Goal: Information Seeking & Learning: Understand process/instructions

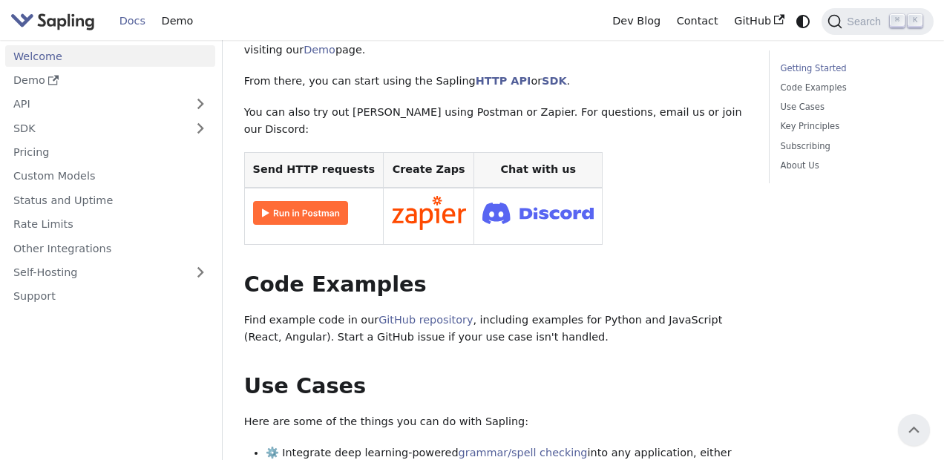
scroll to position [244, 0]
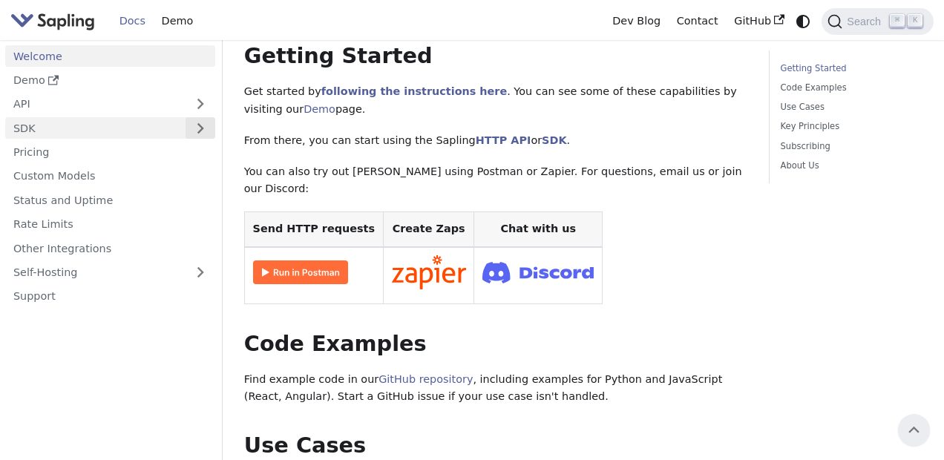
click at [205, 127] on button "Expand sidebar category 'SDK'" at bounding box center [200, 128] width 30 height 22
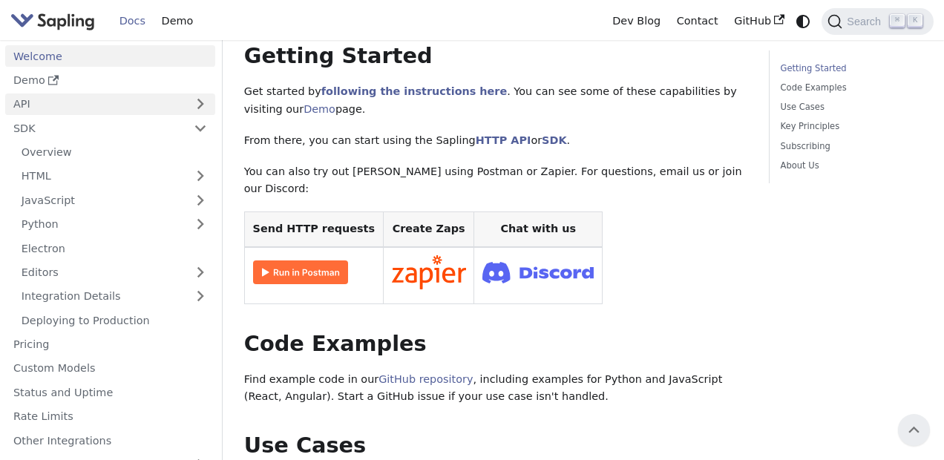
click at [110, 101] on link "API" at bounding box center [95, 104] width 180 height 22
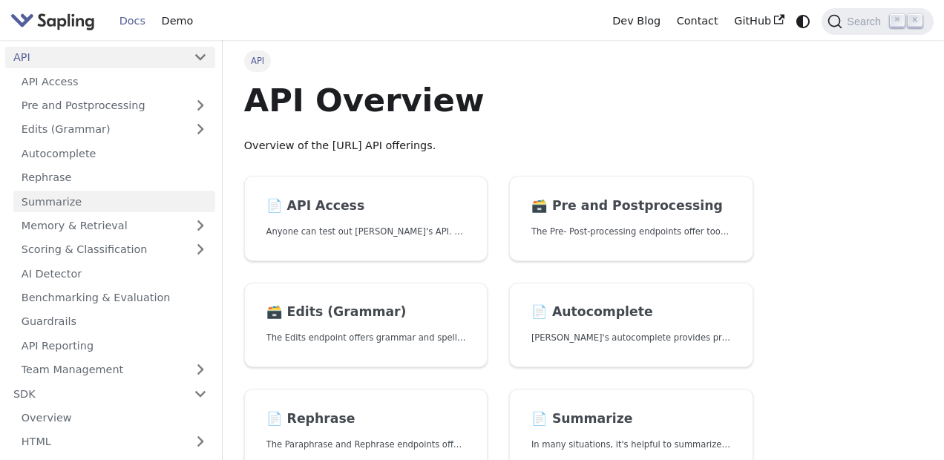
scroll to position [62, 0]
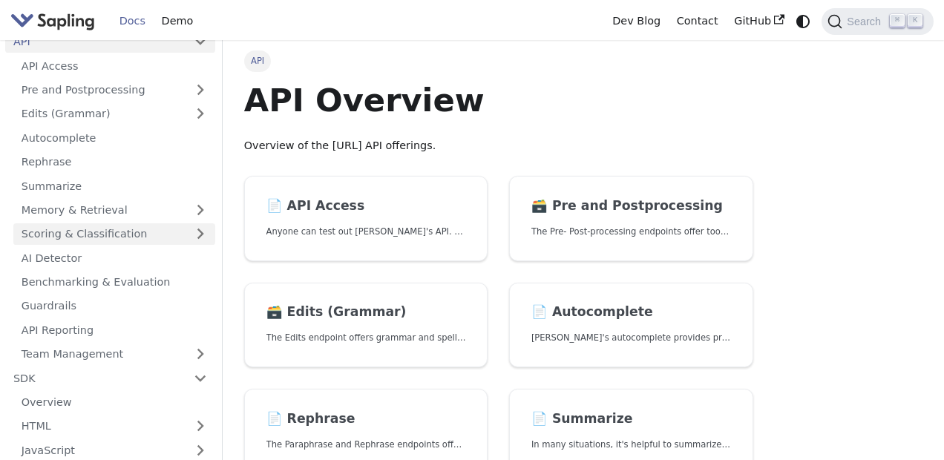
click at [75, 223] on link "Scoring & Classification" at bounding box center [114, 234] width 202 height 22
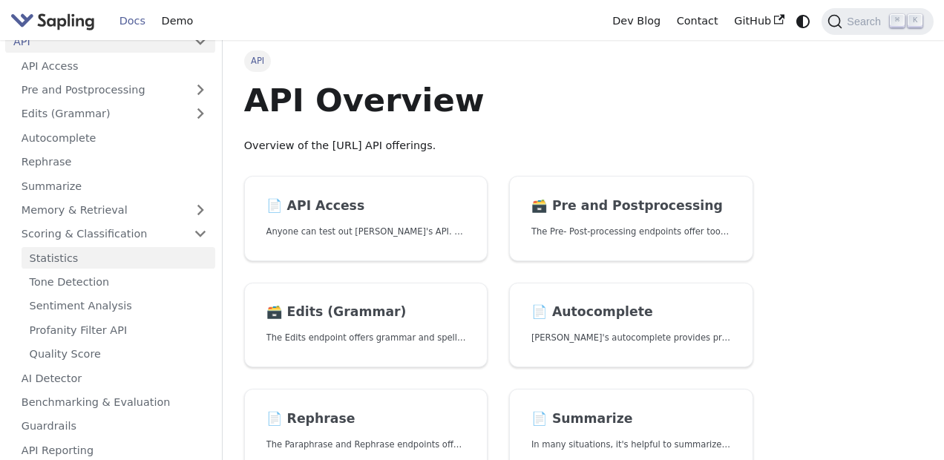
click at [72, 261] on link "Statistics" at bounding box center [119, 258] width 194 height 22
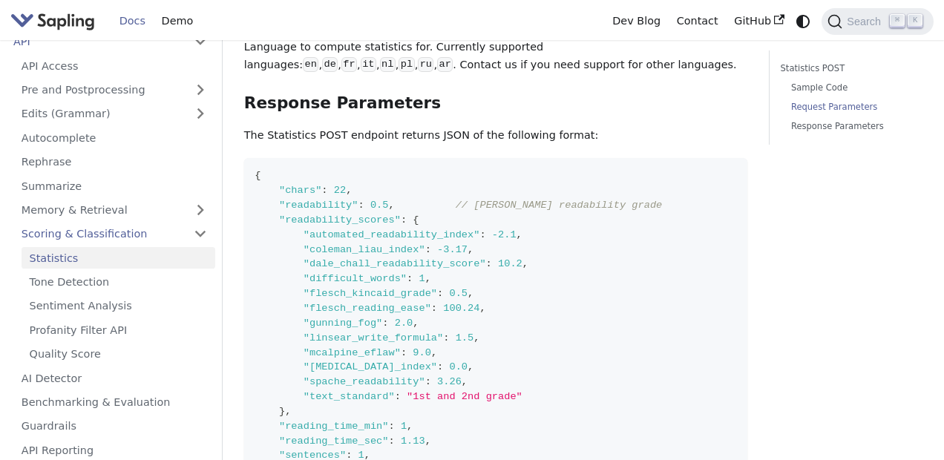
scroll to position [755, 0]
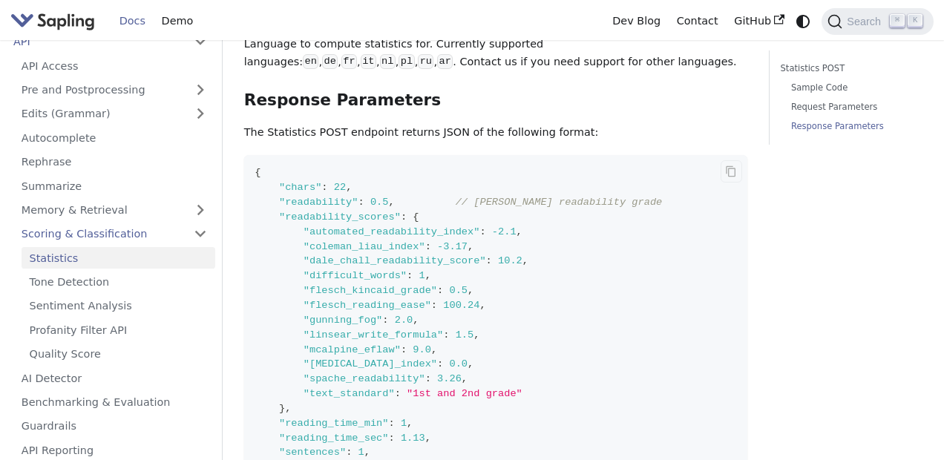
click at [288, 191] on span ""chars"" at bounding box center [300, 187] width 42 height 11
click at [309, 203] on span ""readability"" at bounding box center [318, 202] width 79 height 11
click at [313, 219] on span ""readability_scores"" at bounding box center [340, 216] width 122 height 11
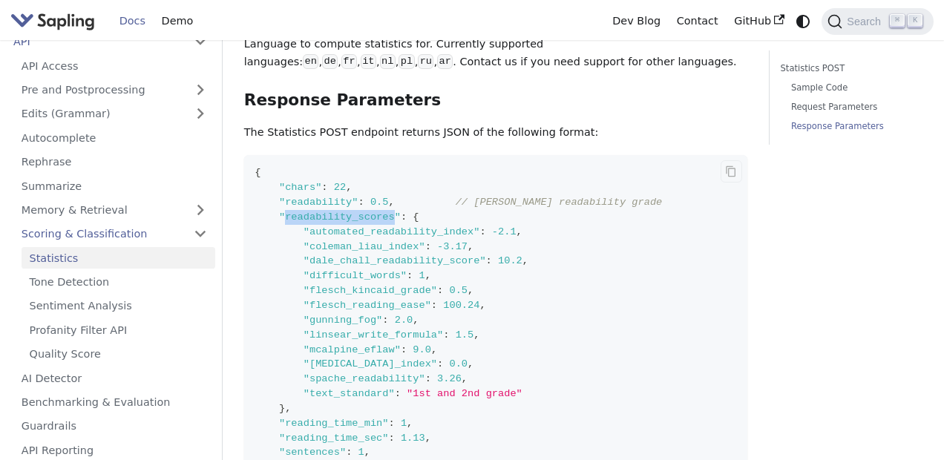
click at [313, 219] on span ""readability_scores"" at bounding box center [340, 216] width 122 height 11
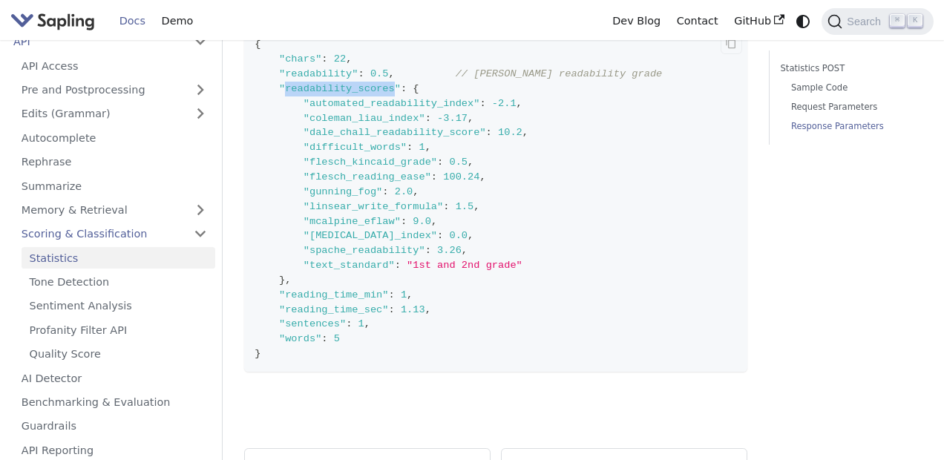
scroll to position [892, 0]
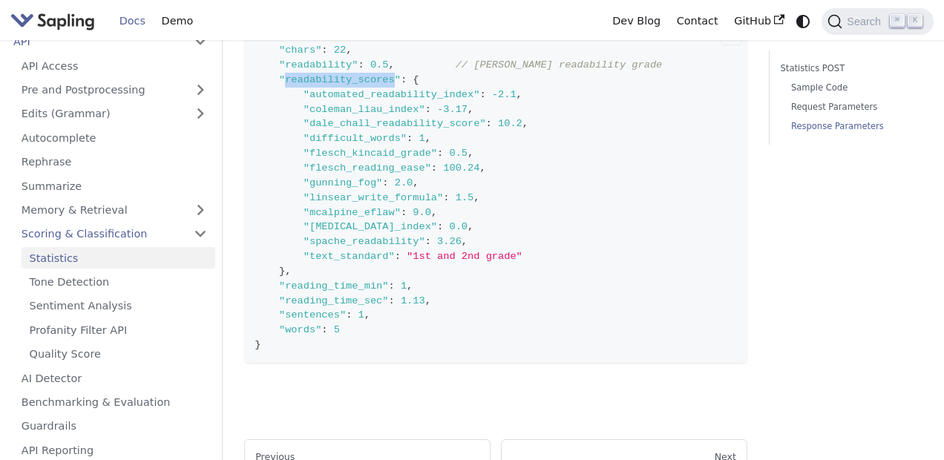
drag, startPoint x: 592, startPoint y: 70, endPoint x: 691, endPoint y: 70, distance: 99.4
click at [691, 70] on code "{ "chars" : 22 , "readability" : 0.5 , // [PERSON_NAME] readability grade "read…" at bounding box center [496, 190] width 504 height 345
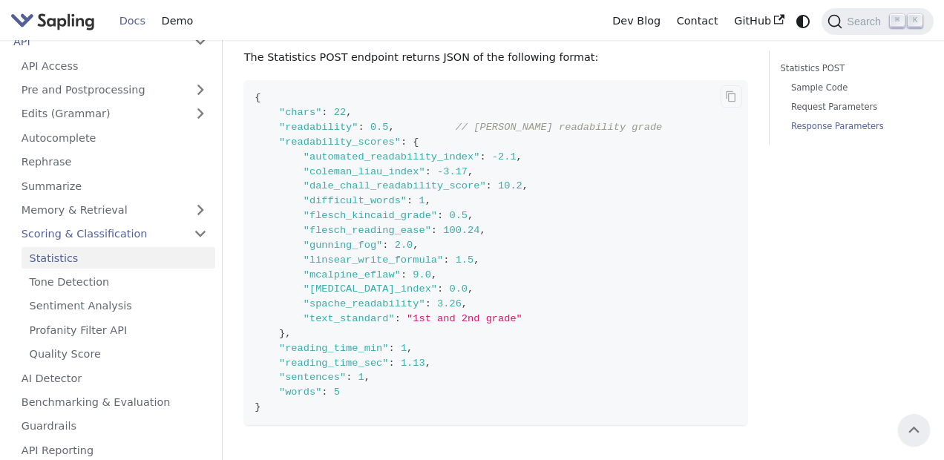
click at [324, 324] on span ""text_standard"" at bounding box center [348, 318] width 91 height 11
click at [128, 283] on link "Tone Detection" at bounding box center [119, 283] width 194 height 22
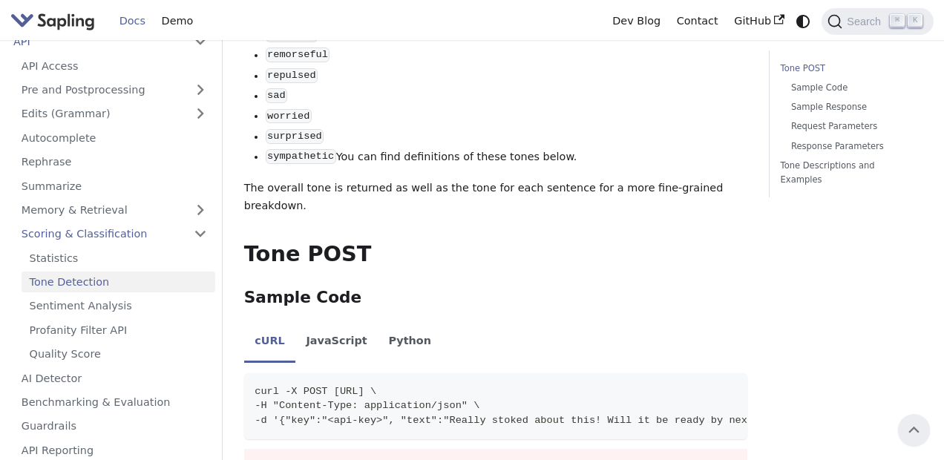
scroll to position [634, 0]
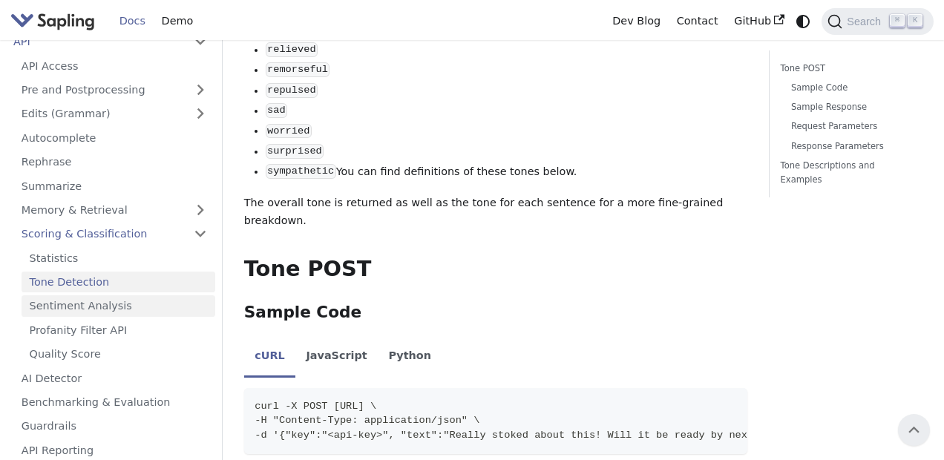
click at [84, 300] on link "Sentiment Analysis" at bounding box center [119, 306] width 194 height 22
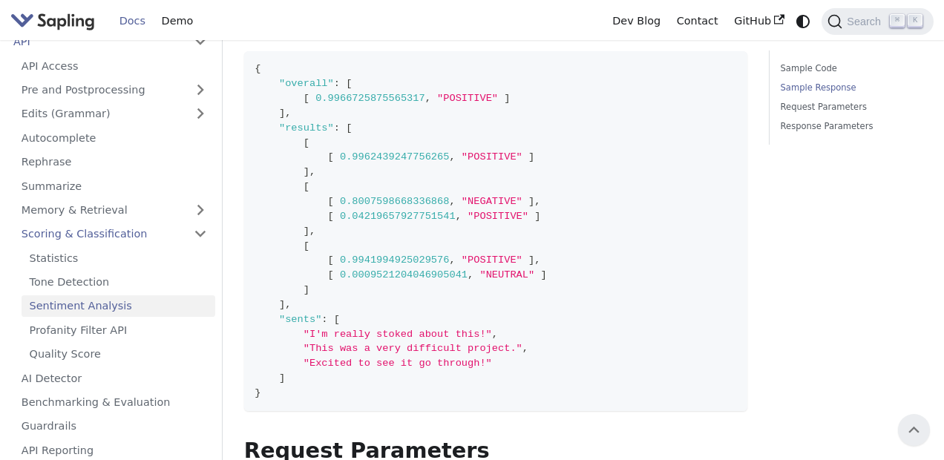
scroll to position [433, 0]
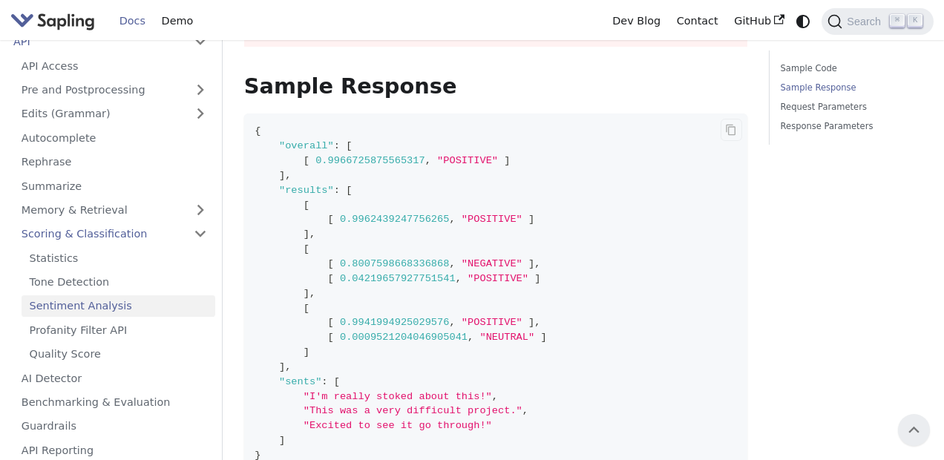
click at [456, 166] on span ""POSITIVE"" at bounding box center [467, 160] width 61 height 11
click at [489, 223] on span ""POSITIVE"" at bounding box center [491, 219] width 61 height 11
click at [128, 353] on link "Quality Score" at bounding box center [119, 354] width 194 height 22
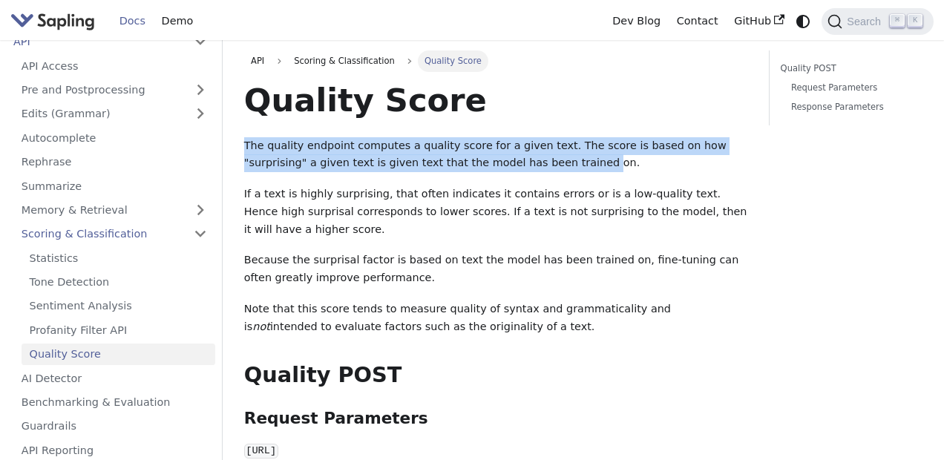
drag, startPoint x: 242, startPoint y: 145, endPoint x: 523, endPoint y: 160, distance: 281.6
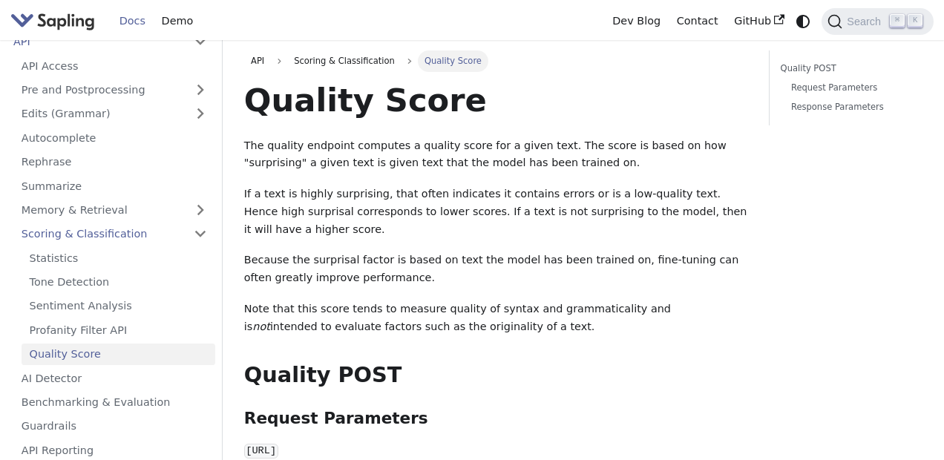
click at [546, 158] on p "The quality endpoint computes a quality score for a given text. The score is ba…" at bounding box center [496, 155] width 504 height 36
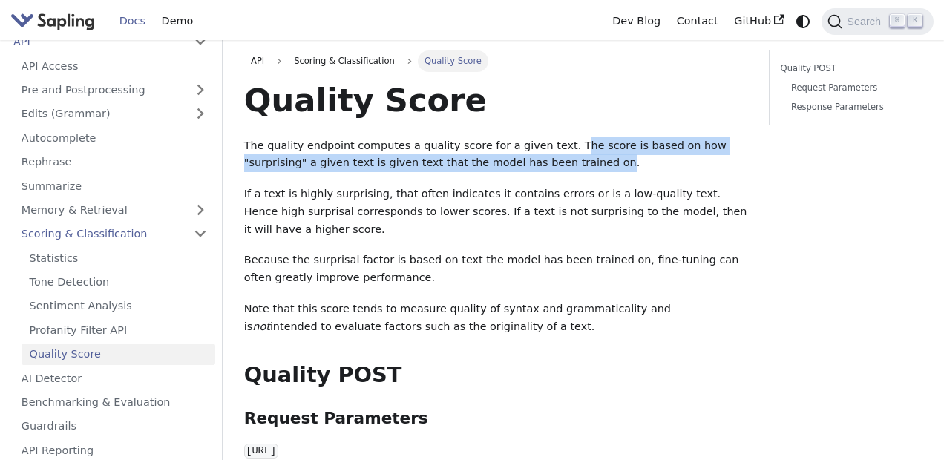
drag, startPoint x: 556, startPoint y: 145, endPoint x: 536, endPoint y: 163, distance: 27.3
click at [536, 163] on p "The quality endpoint computes a quality score for a given text. The score is ba…" at bounding box center [496, 155] width 504 height 36
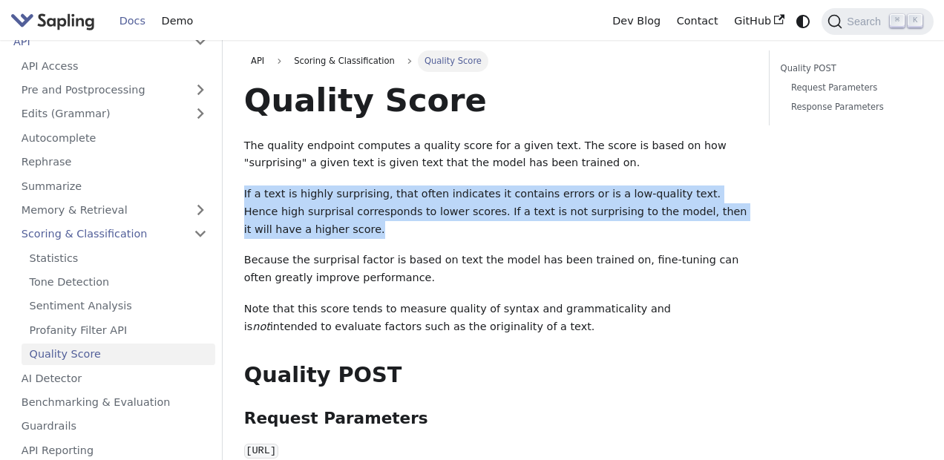
drag, startPoint x: 245, startPoint y: 194, endPoint x: 283, endPoint y: 231, distance: 54.0
click at [286, 231] on p "If a text is highly surprising, that often indicates it contains errors or is a…" at bounding box center [496, 211] width 504 height 53
click at [391, 194] on p "If a text is highly surprising, that often indicates it contains errors or is a…" at bounding box center [496, 211] width 504 height 53
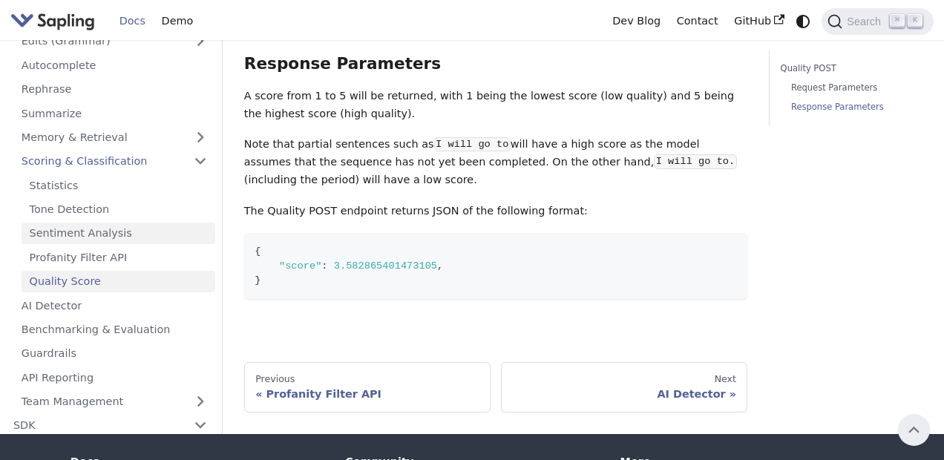
scroll to position [125, 0]
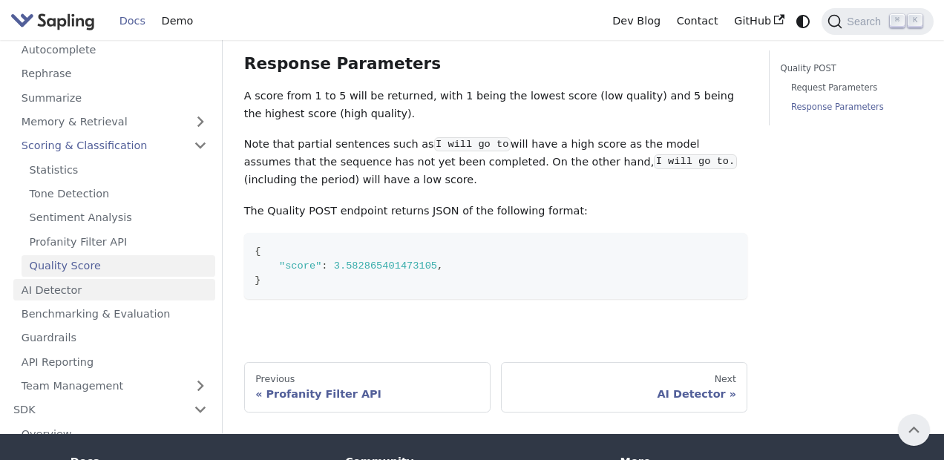
click at [75, 291] on link "AI Detector" at bounding box center [114, 290] width 202 height 22
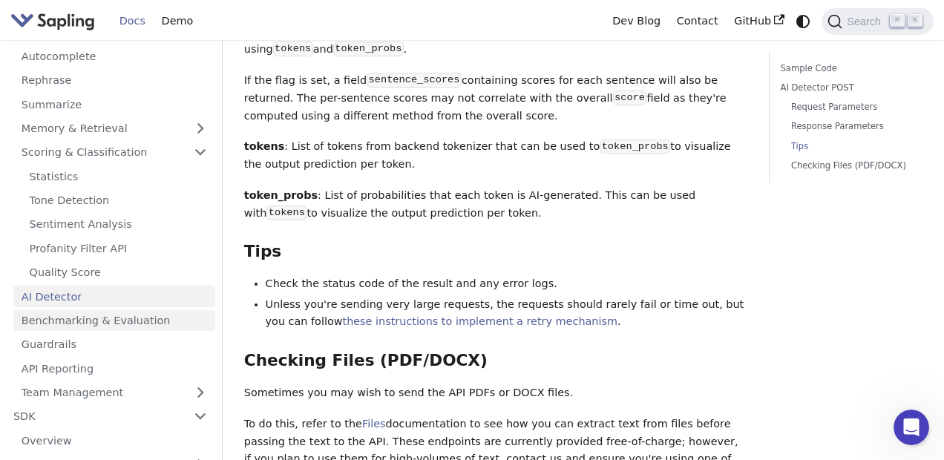
scroll to position [82, 0]
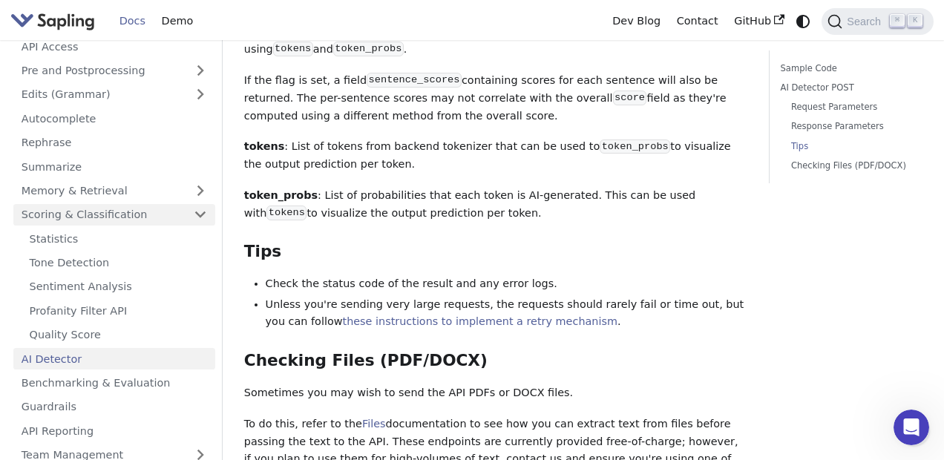
click at [195, 214] on link "Scoring & Classification" at bounding box center [114, 215] width 202 height 22
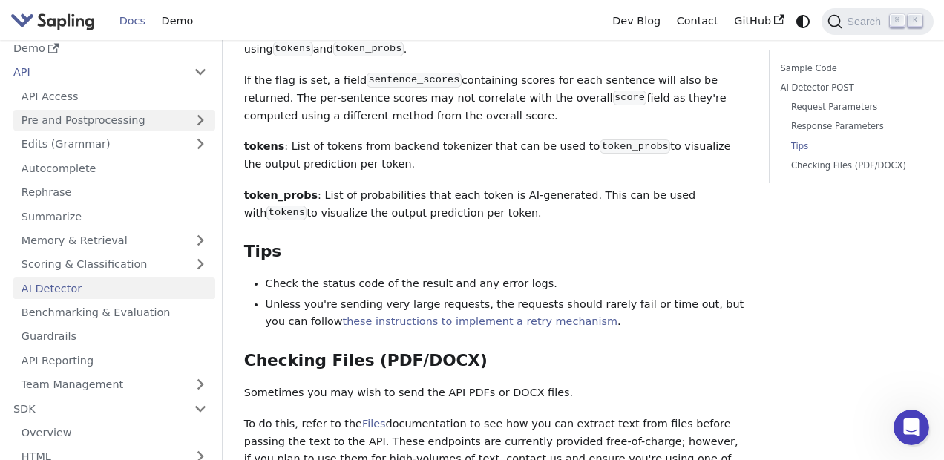
scroll to position [19, 0]
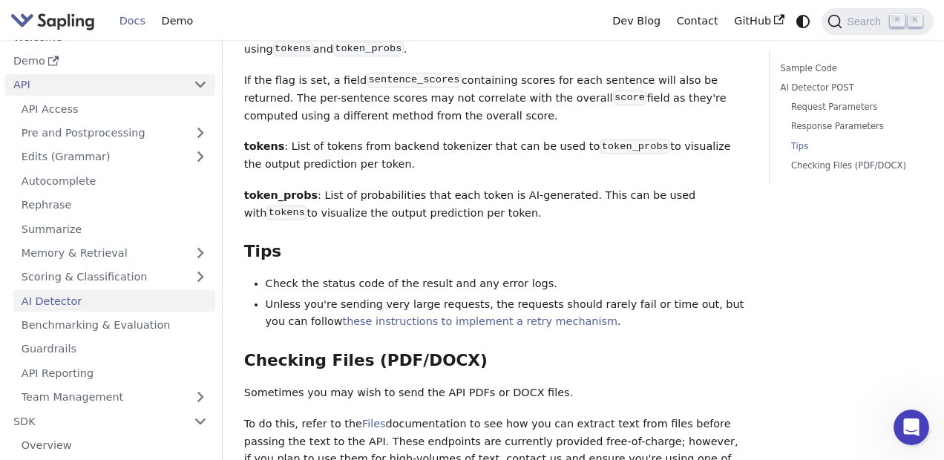
click at [33, 86] on link "API" at bounding box center [95, 85] width 180 height 22
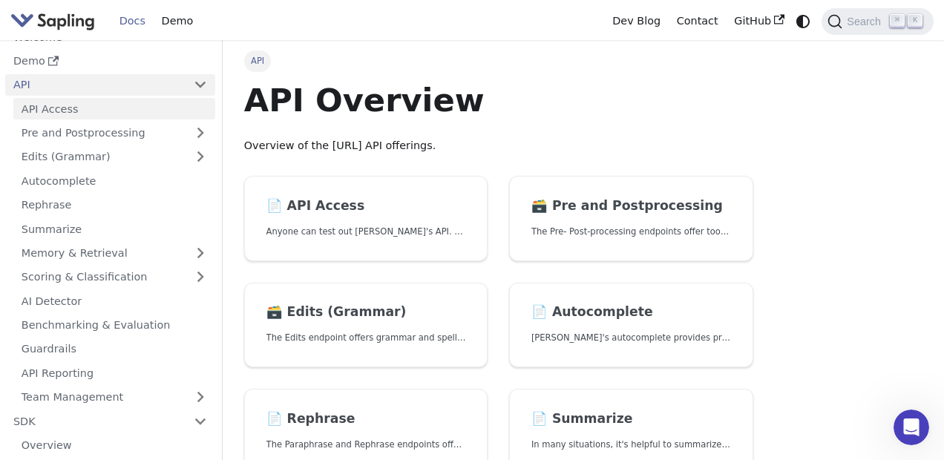
click at [47, 105] on link "API Access" at bounding box center [114, 109] width 202 height 22
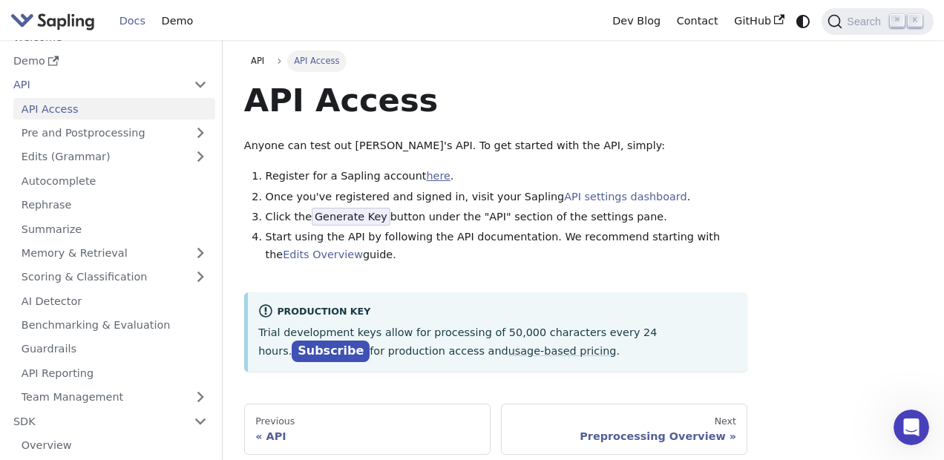
click at [426, 177] on link "here" at bounding box center [438, 176] width 24 height 12
click at [286, 238] on li "Start using the API by following the API documentation. We recommend starting w…" at bounding box center [507, 246] width 482 height 36
click at [447, 236] on li "Start using the API by following the API documentation. We recommend starting w…" at bounding box center [507, 246] width 482 height 36
click at [304, 251] on link "Edits Overview" at bounding box center [323, 255] width 80 height 12
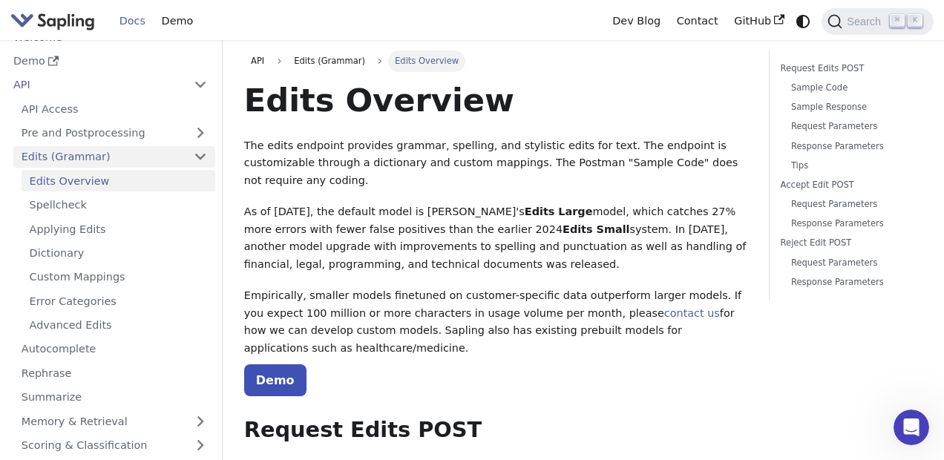
click at [197, 151] on link "Edits (Grammar)" at bounding box center [114, 157] width 202 height 22
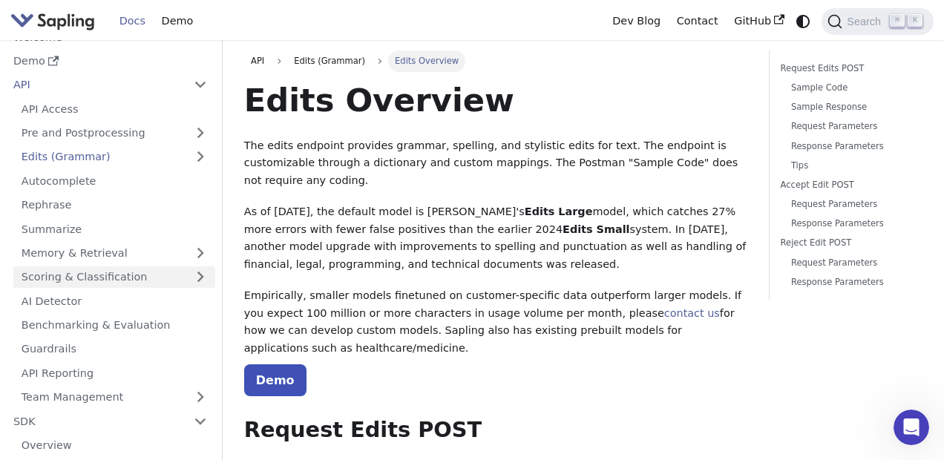
click at [88, 272] on link "Scoring & Classification" at bounding box center [114, 277] width 202 height 22
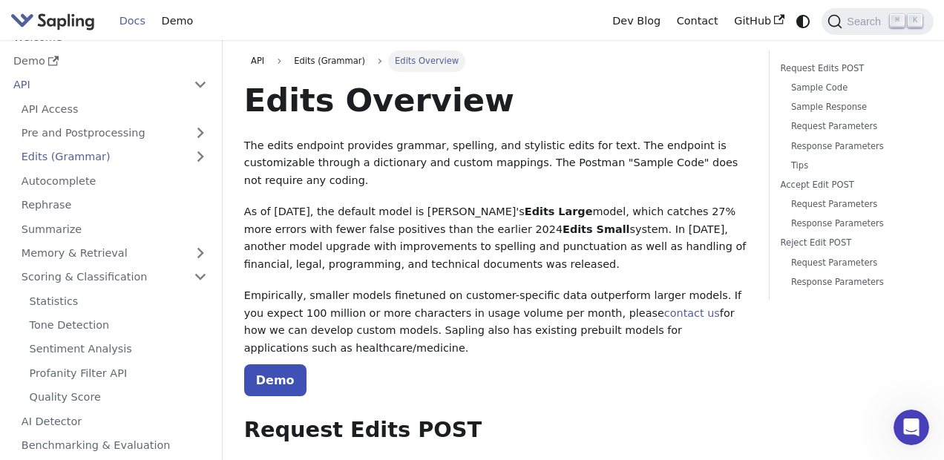
click at [290, 292] on p "Empirically, smaller models finetuned on customer-specific data outperform larg…" at bounding box center [496, 322] width 504 height 70
click at [70, 272] on link "Scoring & Classification" at bounding box center [114, 277] width 202 height 22
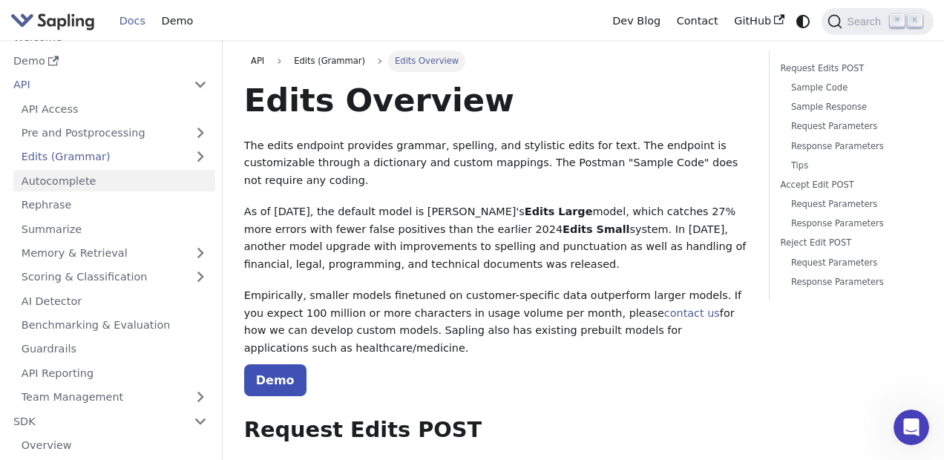
click at [57, 174] on link "Autocomplete" at bounding box center [114, 181] width 202 height 22
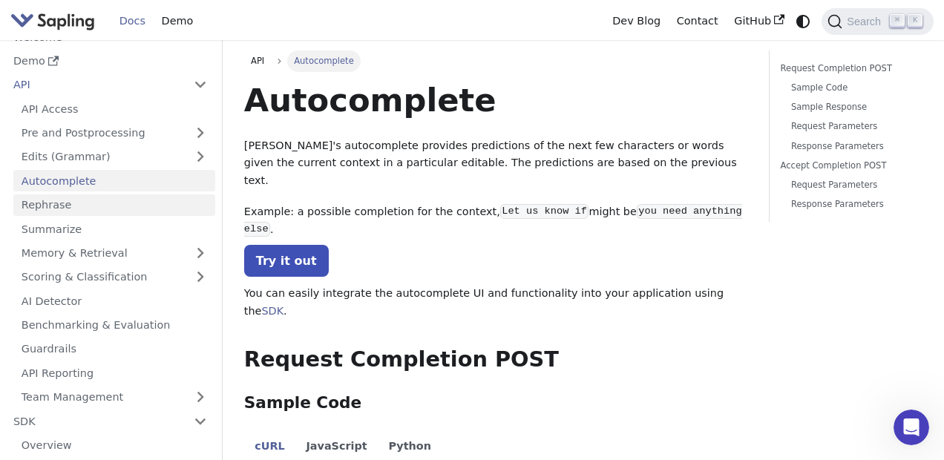
click at [62, 204] on link "Rephrase" at bounding box center [114, 205] width 202 height 22
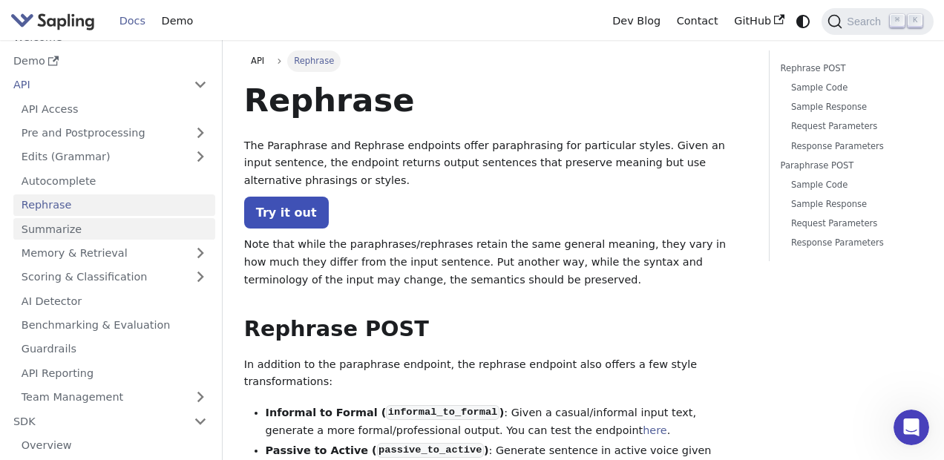
click at [73, 232] on link "Summarize" at bounding box center [114, 229] width 202 height 22
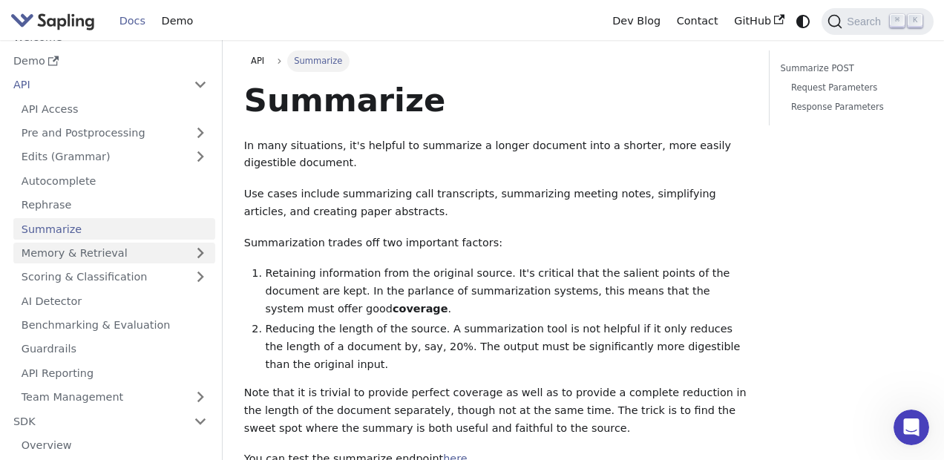
click at [113, 246] on link "Memory & Retrieval" at bounding box center [114, 254] width 202 height 22
click at [101, 273] on link "Scoring & Classification" at bounding box center [114, 277] width 202 height 22
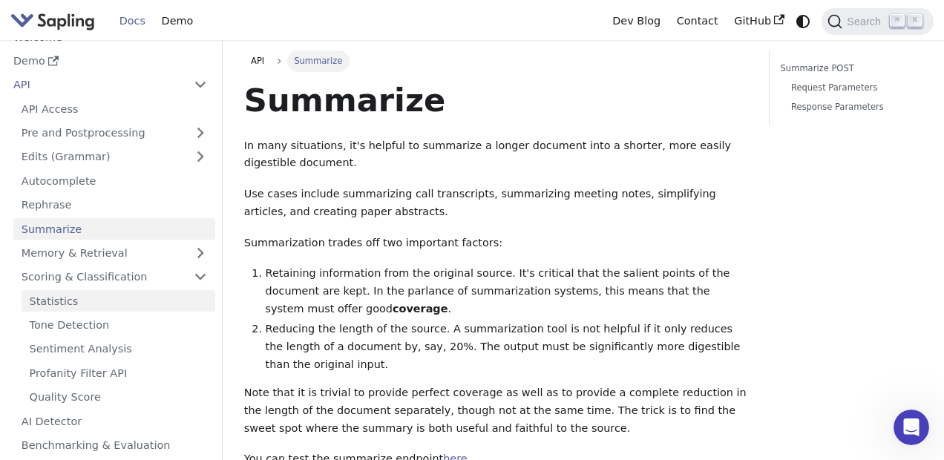
click at [78, 295] on link "Statistics" at bounding box center [119, 301] width 194 height 22
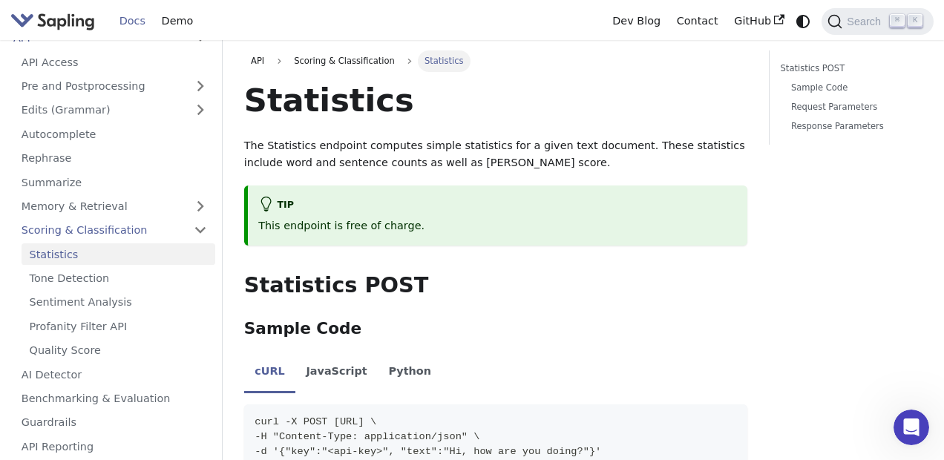
scroll to position [82, 0]
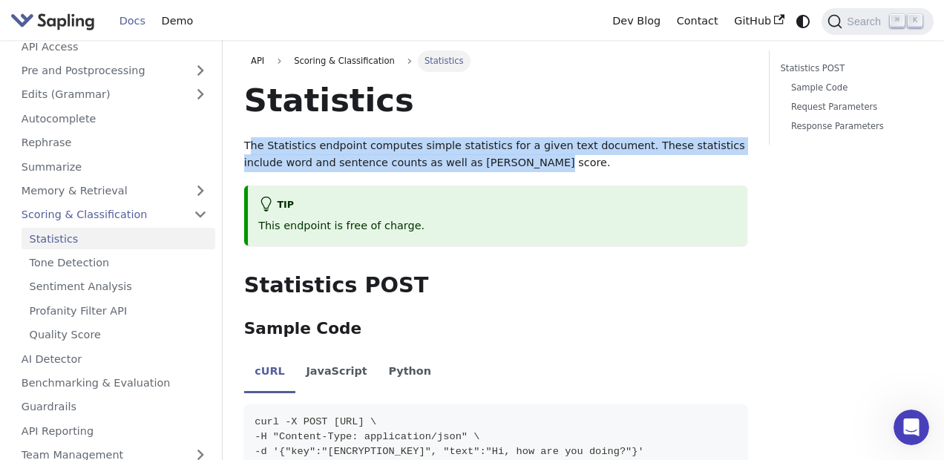
drag, startPoint x: 262, startPoint y: 147, endPoint x: 494, endPoint y: 162, distance: 232.7
click at [494, 162] on p "The Statistics endpoint computes simple statistics for a given text document. T…" at bounding box center [496, 155] width 504 height 36
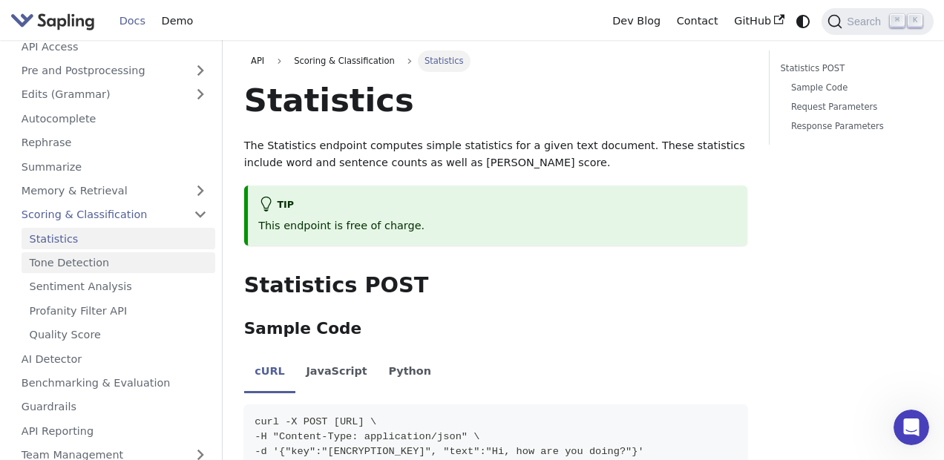
click at [56, 257] on link "Tone Detection" at bounding box center [119, 263] width 194 height 22
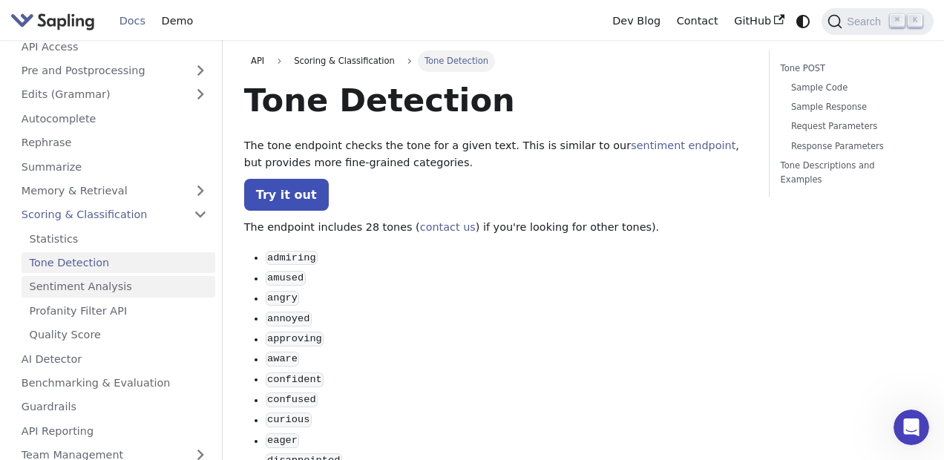
click at [59, 288] on link "Sentiment Analysis" at bounding box center [119, 287] width 194 height 22
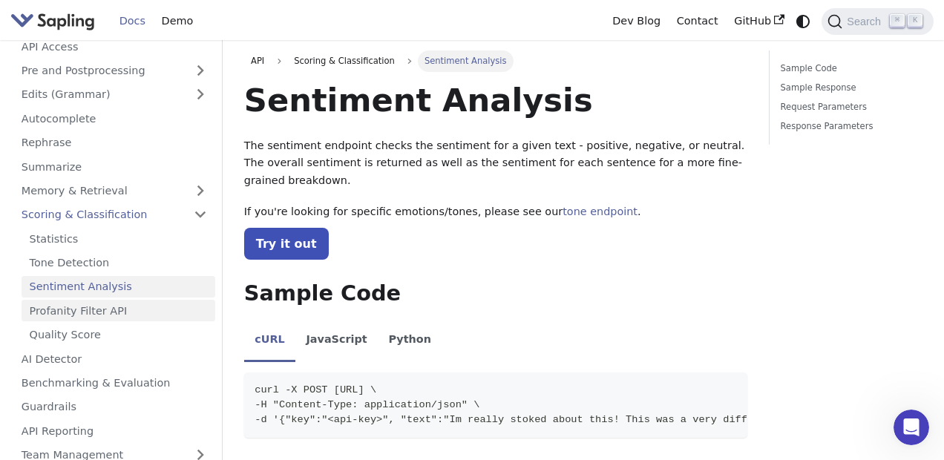
click at [62, 320] on link "Profanity Filter API" at bounding box center [119, 311] width 194 height 22
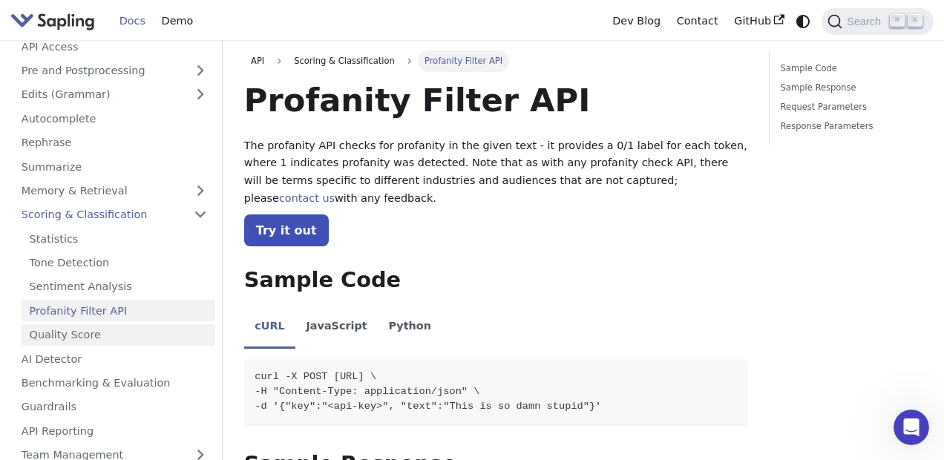
click at [62, 329] on link "Quality Score" at bounding box center [119, 335] width 194 height 22
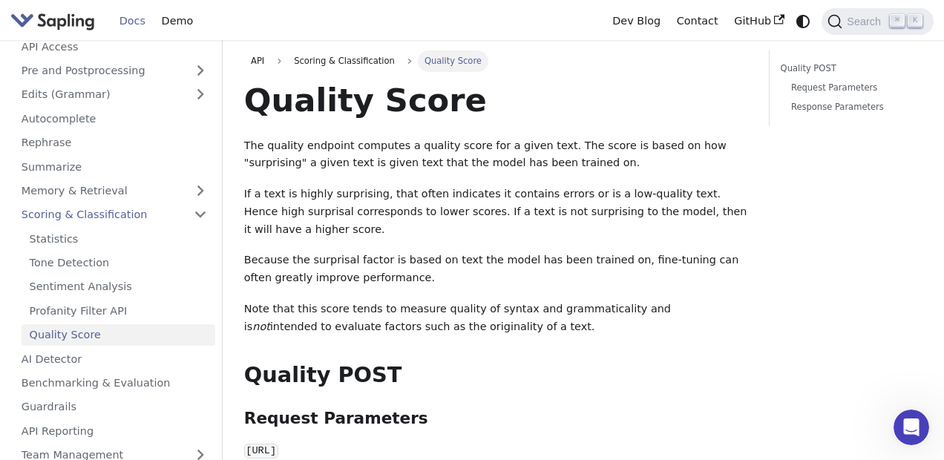
click at [391, 334] on p "Note that this score tends to measure quality of syntax and grammaticality and …" at bounding box center [496, 318] width 504 height 36
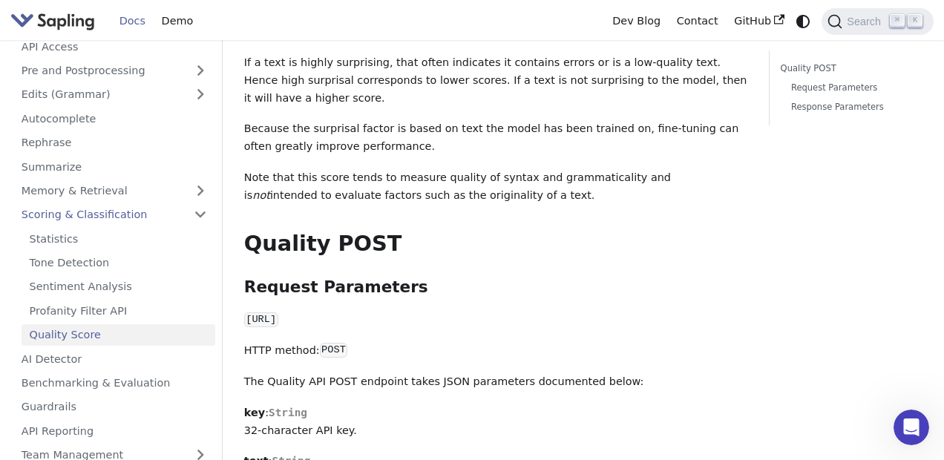
scroll to position [138, 0]
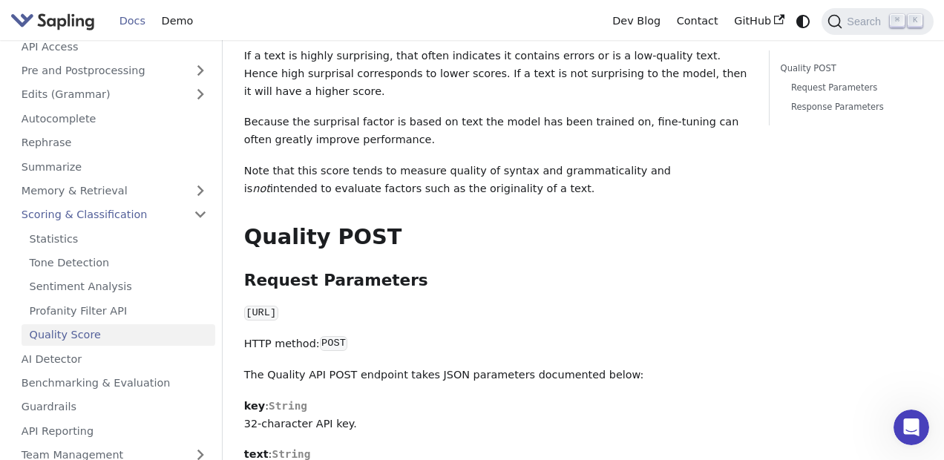
click at [388, 335] on p "HTTP method: POST" at bounding box center [496, 344] width 504 height 18
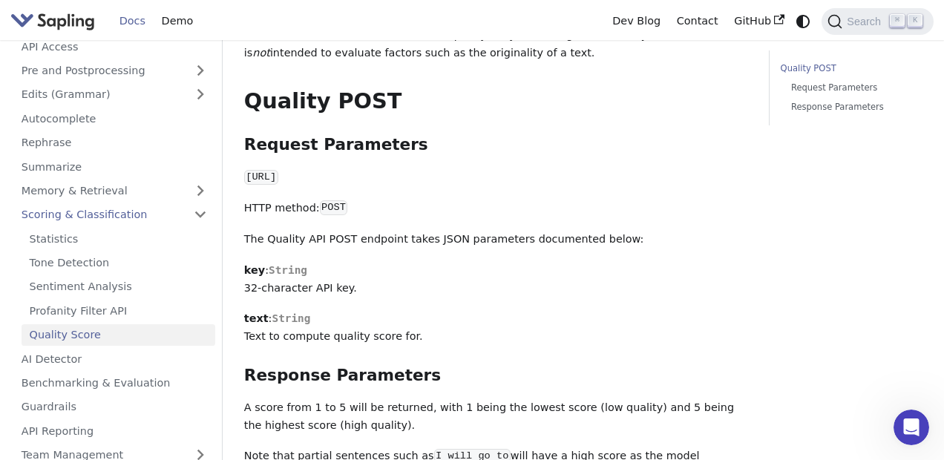
scroll to position [277, 0]
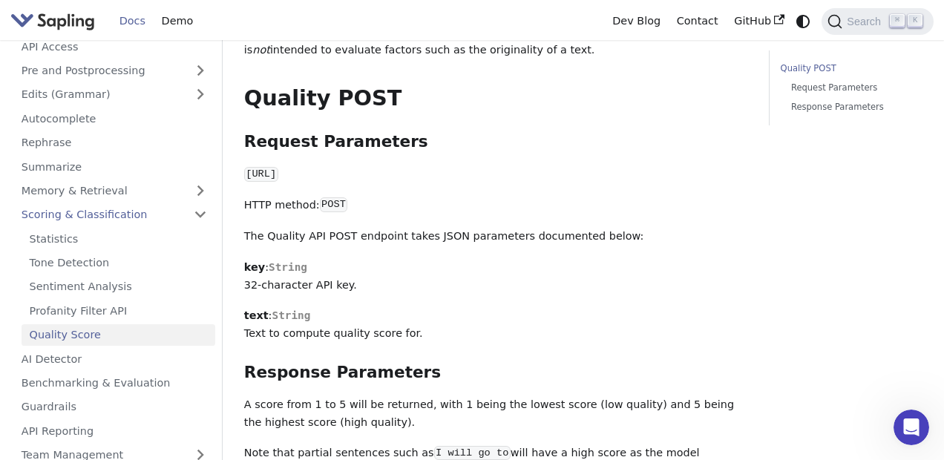
click at [290, 334] on p "text : String Text to compute quality score for." at bounding box center [496, 325] width 504 height 36
click at [374, 335] on p "text : String Text to compute quality score for." at bounding box center [496, 325] width 504 height 36
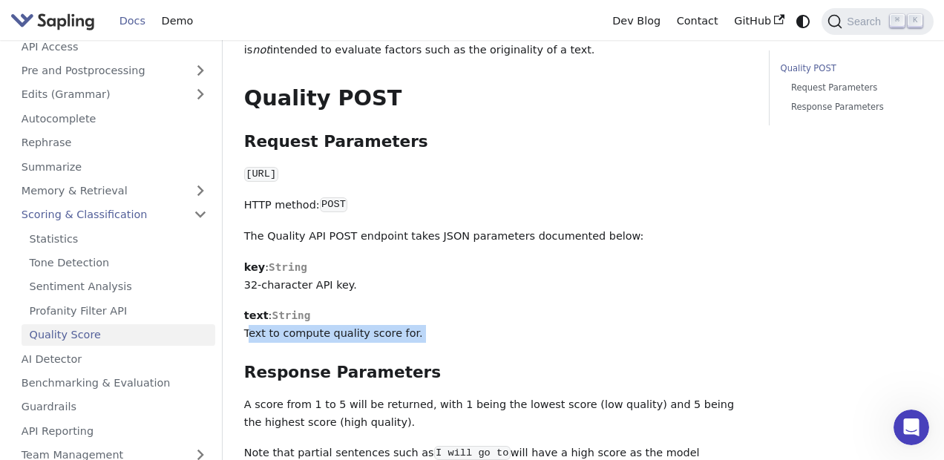
click at [374, 335] on p "text : String Text to compute quality score for." at bounding box center [496, 325] width 504 height 36
click at [382, 336] on p "text : String Text to compute quality score for." at bounding box center [496, 325] width 504 height 36
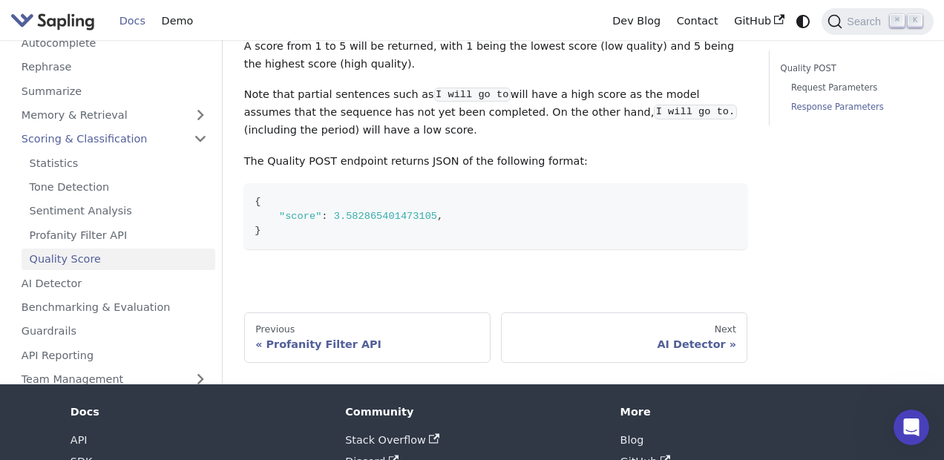
scroll to position [636, 0]
